Goal: Information Seeking & Learning: Learn about a topic

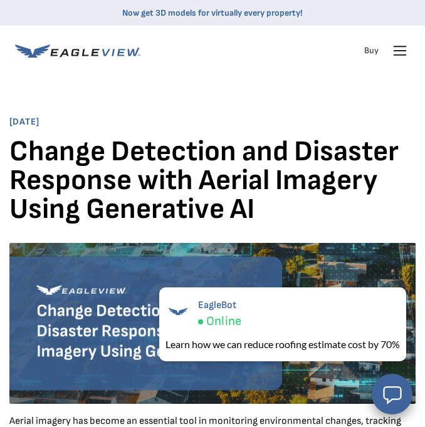
click at [187, 14] on link "Now get 3D models for virtually every property!" at bounding box center [212, 13] width 180 height 11
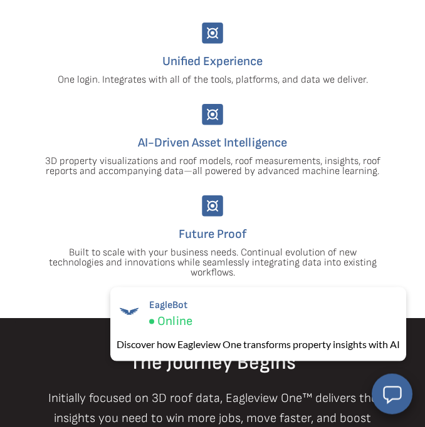
scroll to position [767, 0]
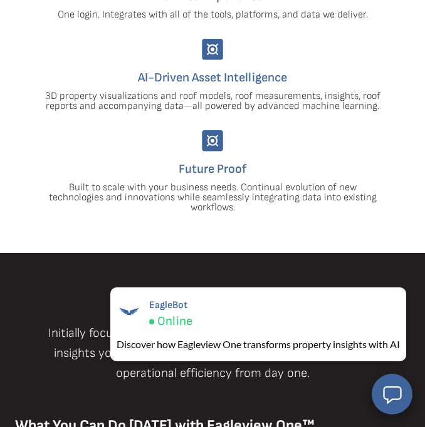
click at [104, 60] on div "AI-Driven Asset Intelligence 3D property visualizations and roof models, roof m…" at bounding box center [212, 75] width 376 height 73
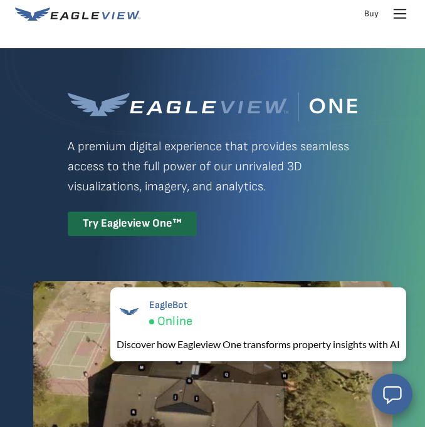
scroll to position [0, 0]
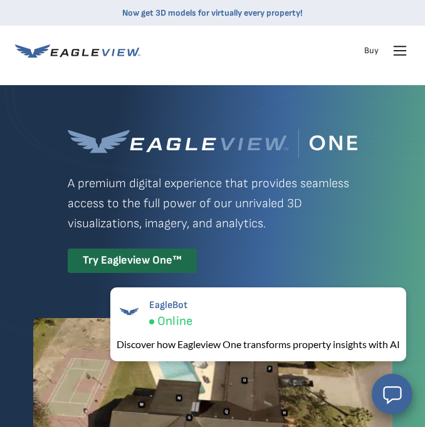
click at [395, 51] on icon at bounding box center [400, 51] width 12 height 0
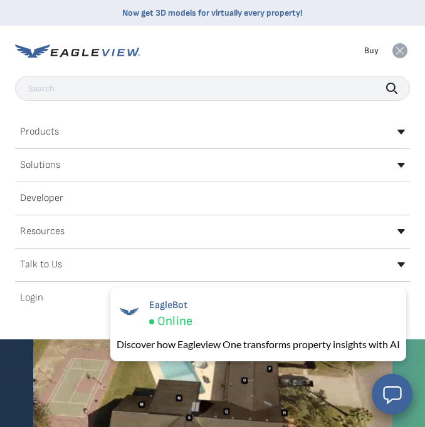
click at [401, 132] on icon at bounding box center [401, 132] width 8 height 5
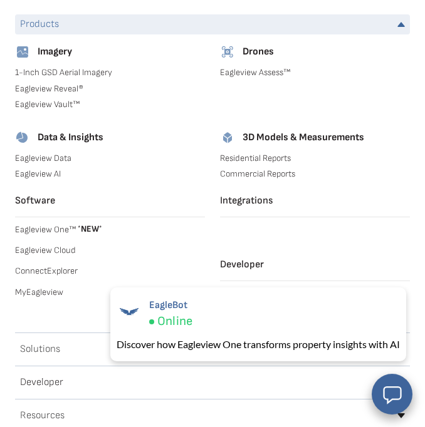
scroll to position [128, 0]
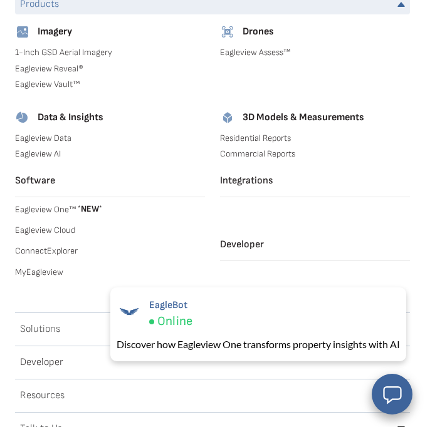
click at [46, 210] on link "Eagleview One™ * NEW *" at bounding box center [110, 208] width 190 height 13
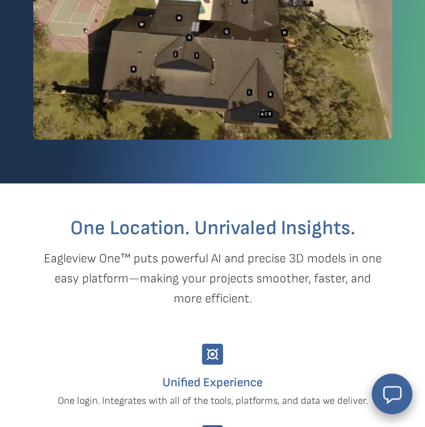
scroll to position [383, 0]
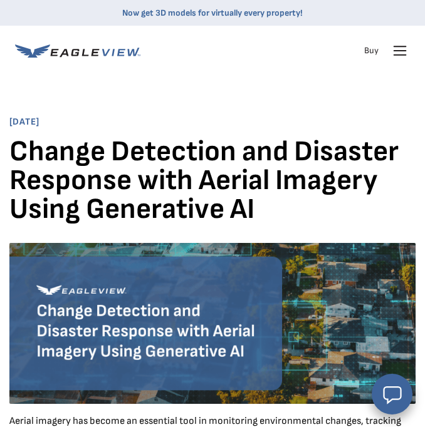
click at [398, 53] on icon at bounding box center [400, 51] width 20 height 20
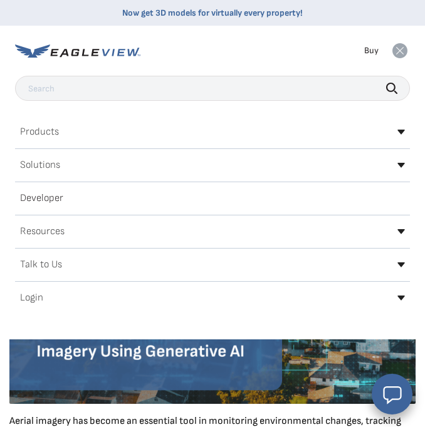
click at [401, 162] on div "Solutions" at bounding box center [212, 165] width 395 height 20
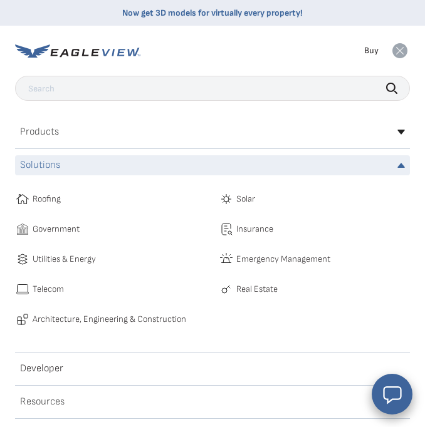
click at [39, 200] on span "Roofing" at bounding box center [47, 199] width 28 height 15
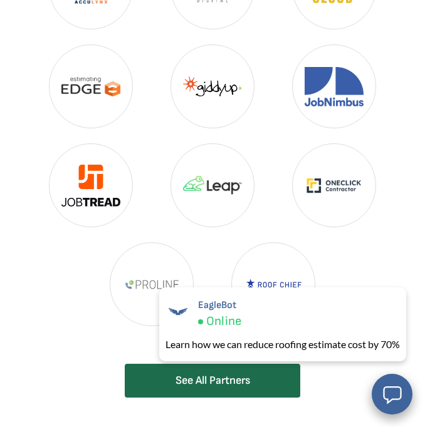
scroll to position [3961, 0]
